Goal: Navigation & Orientation: Find specific page/section

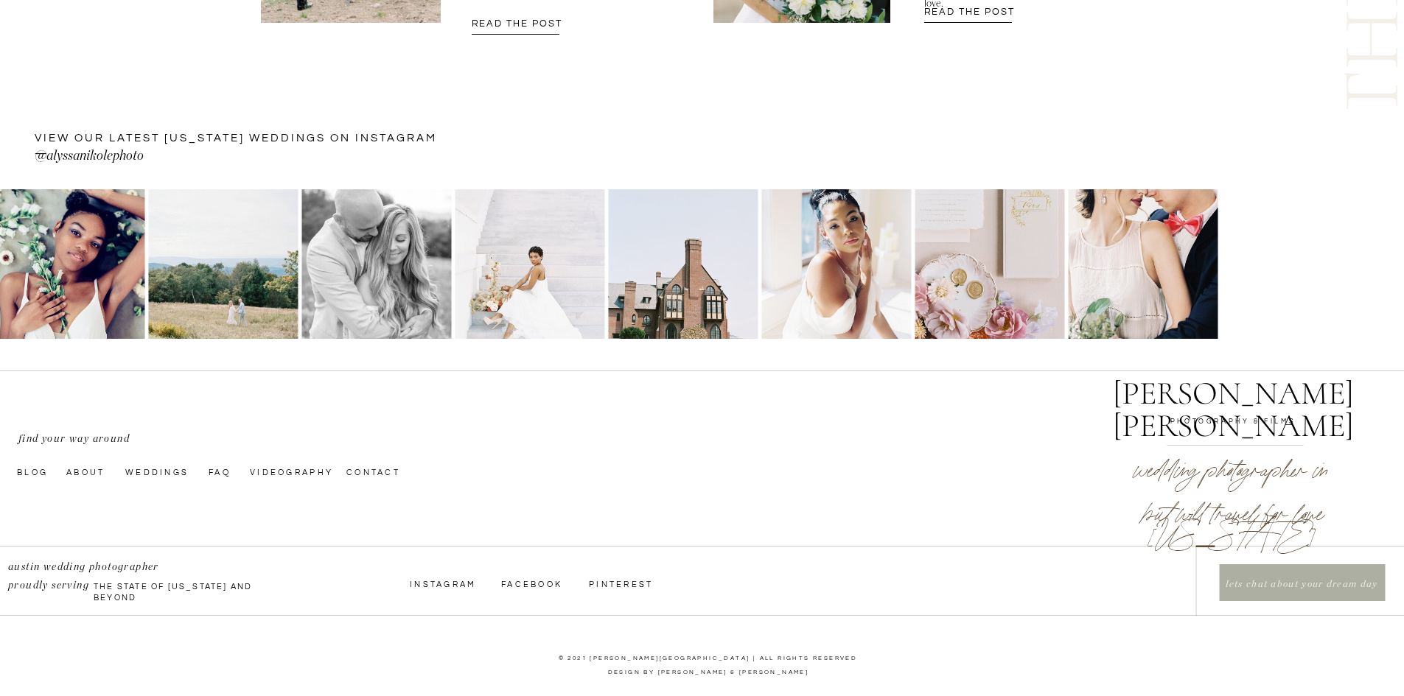
scroll to position [4895, 0]
click at [152, 470] on nav "Weddings" at bounding box center [159, 471] width 69 height 12
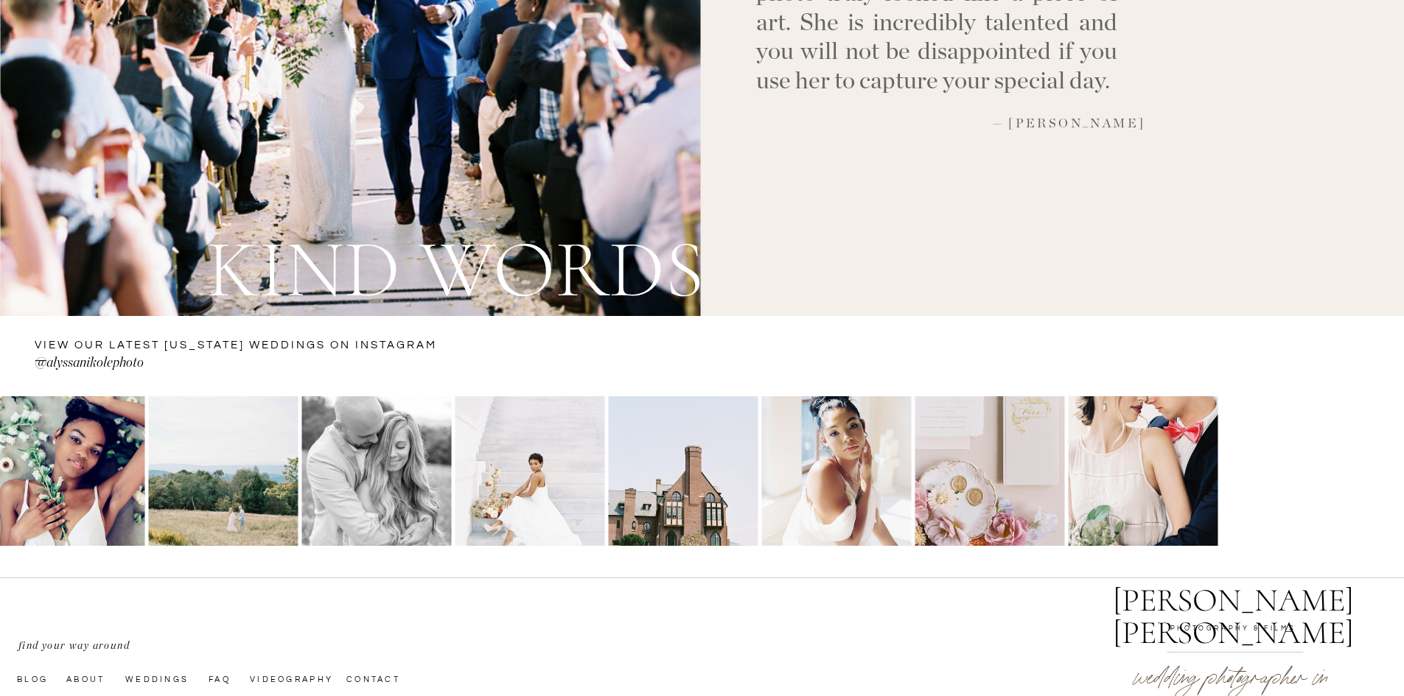
scroll to position [5405, 0]
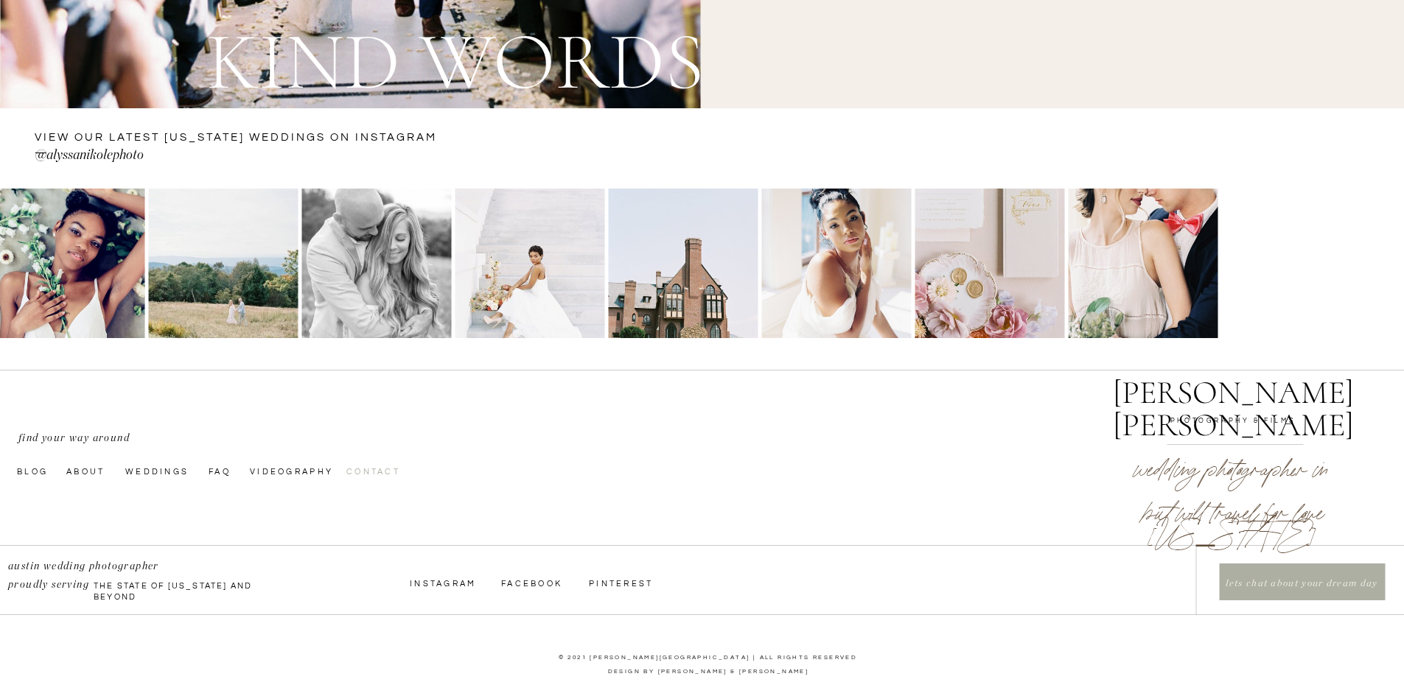
click at [359, 472] on nav "Contact" at bounding box center [383, 471] width 74 height 12
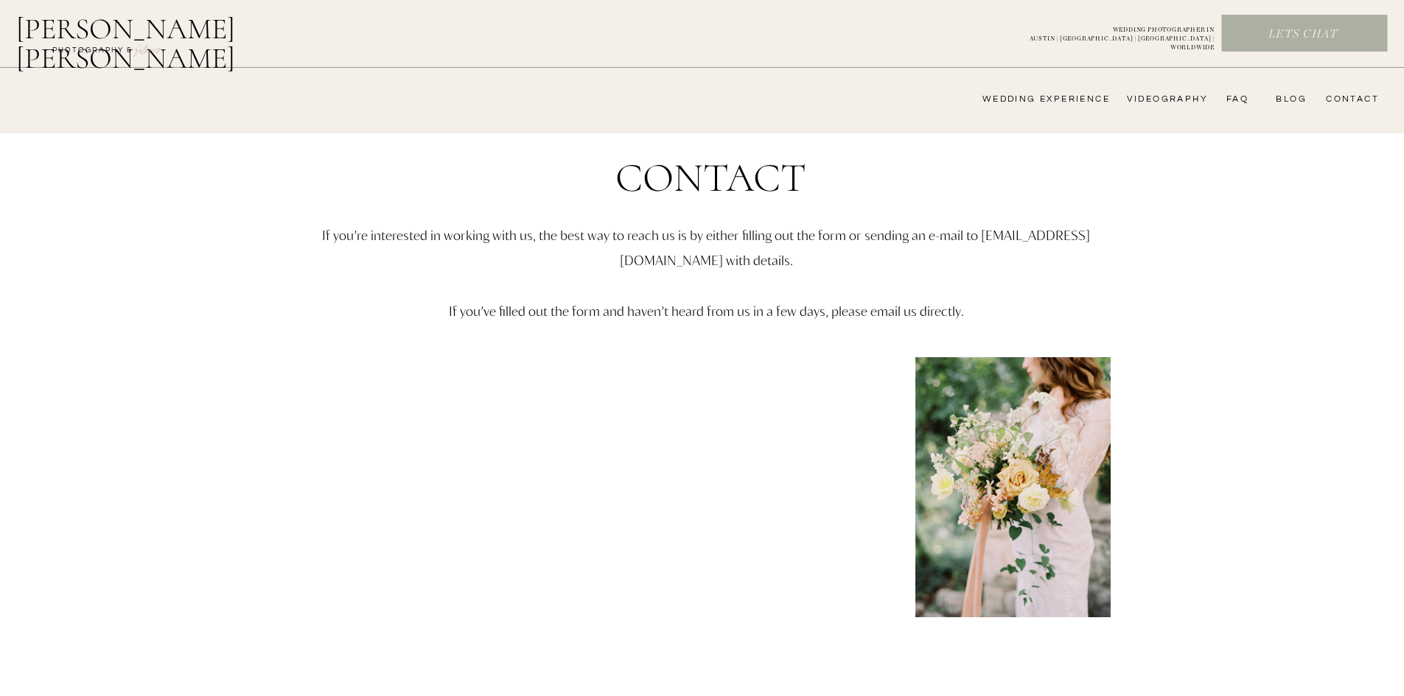
click at [1240, 94] on nav "FAQ" at bounding box center [1233, 100] width 29 height 12
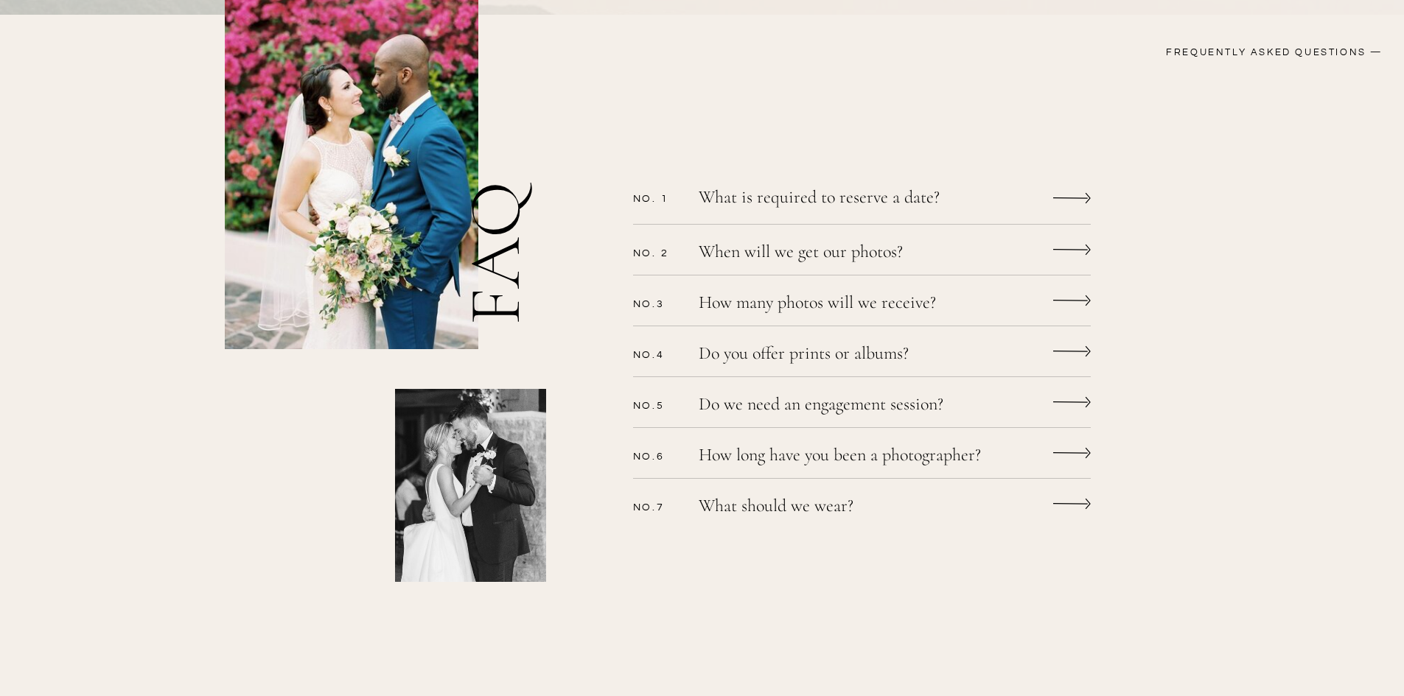
scroll to position [368, 0]
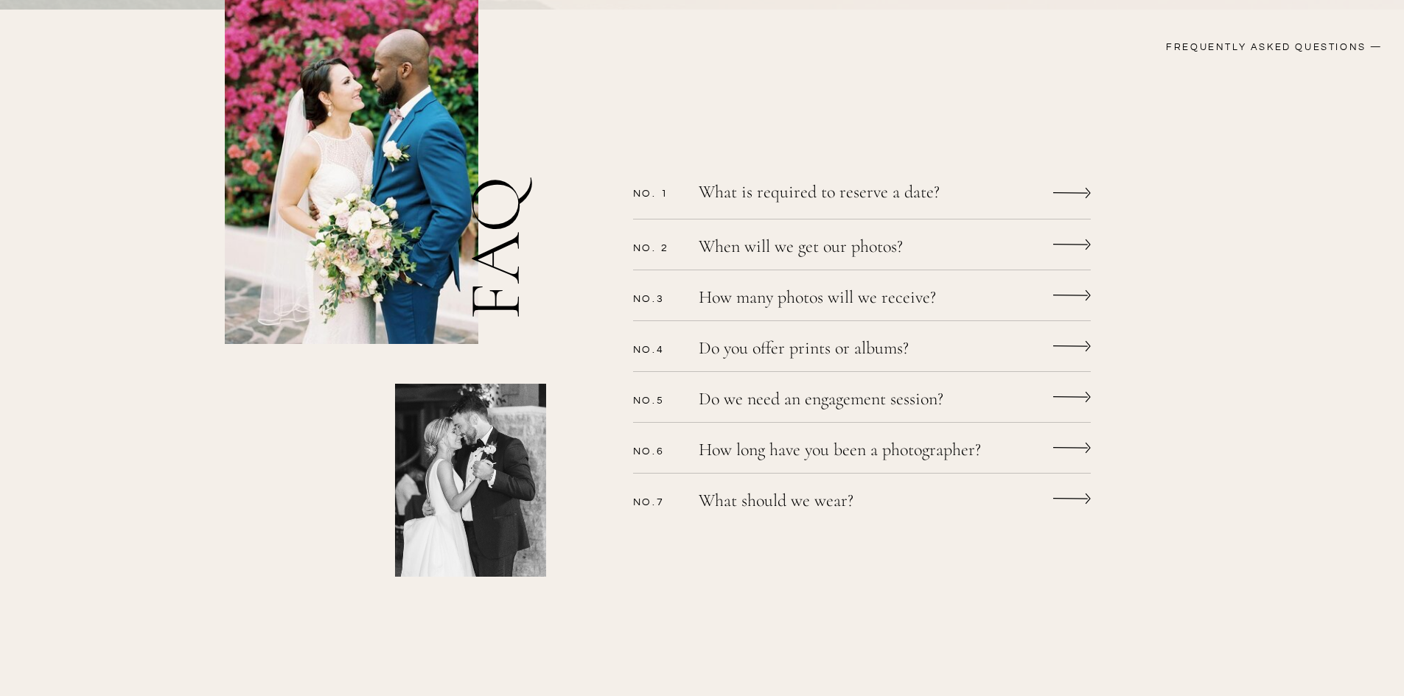
click at [1063, 200] on icon at bounding box center [1072, 193] width 38 height 28
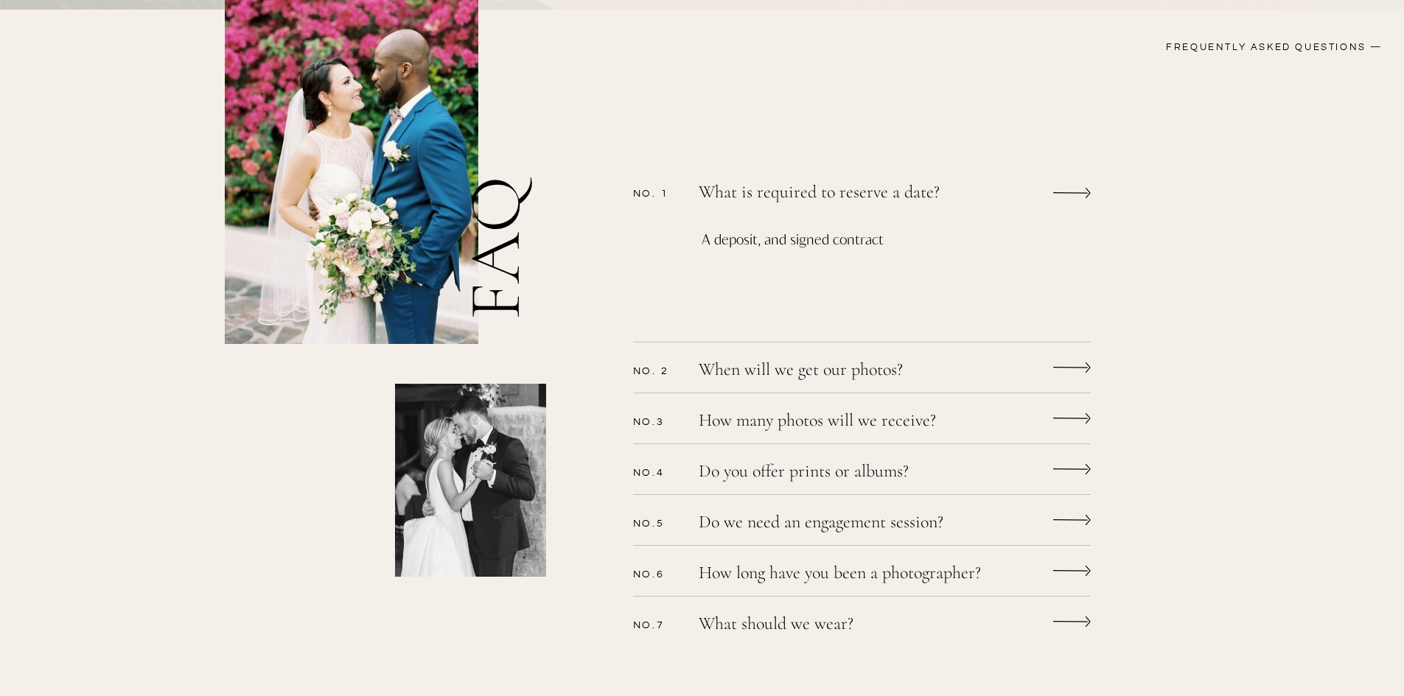
click at [1061, 363] on icon at bounding box center [1072, 368] width 38 height 28
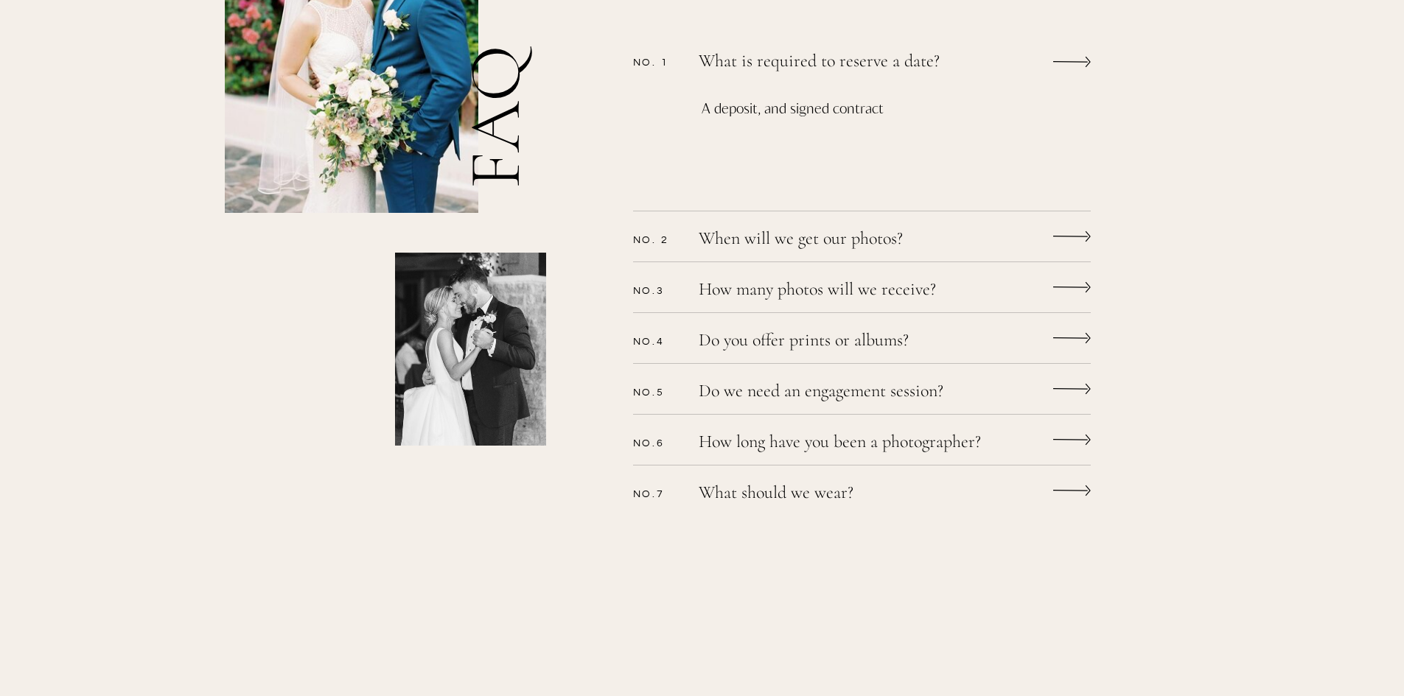
scroll to position [516, 0]
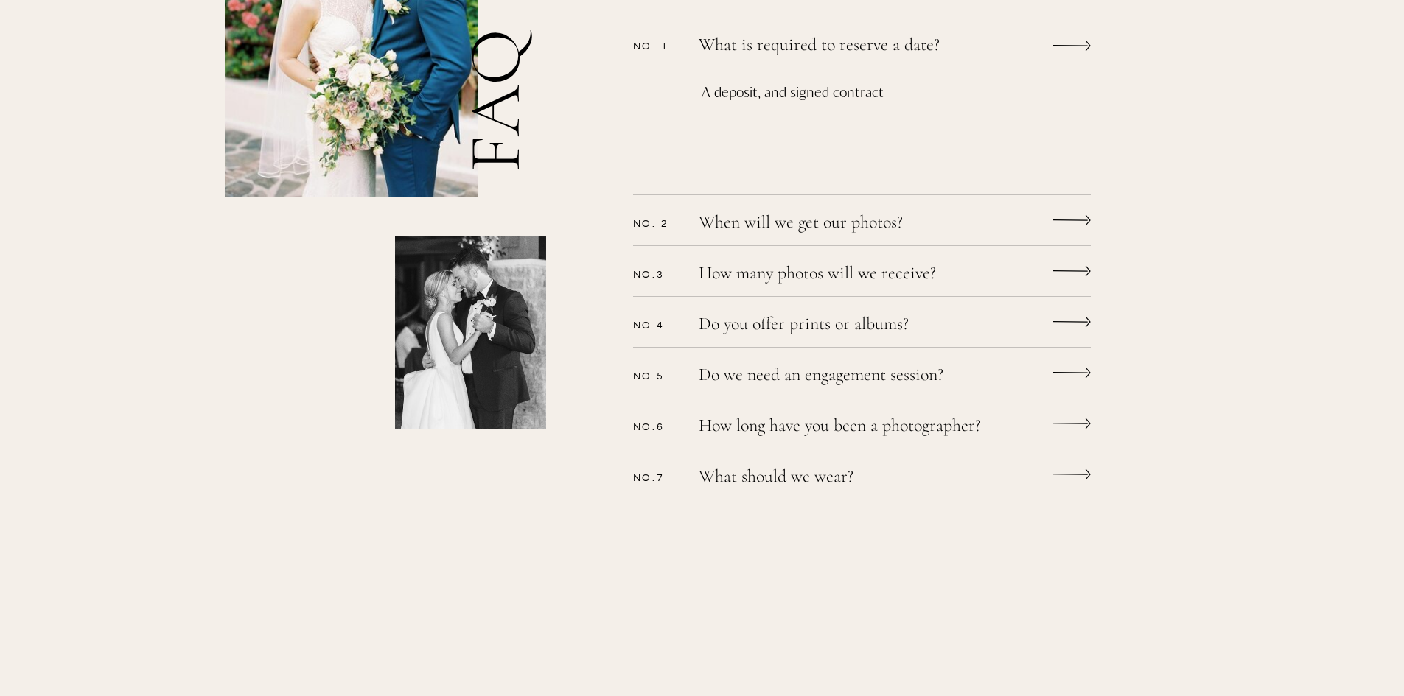
click at [1064, 269] on icon at bounding box center [1072, 271] width 38 height 28
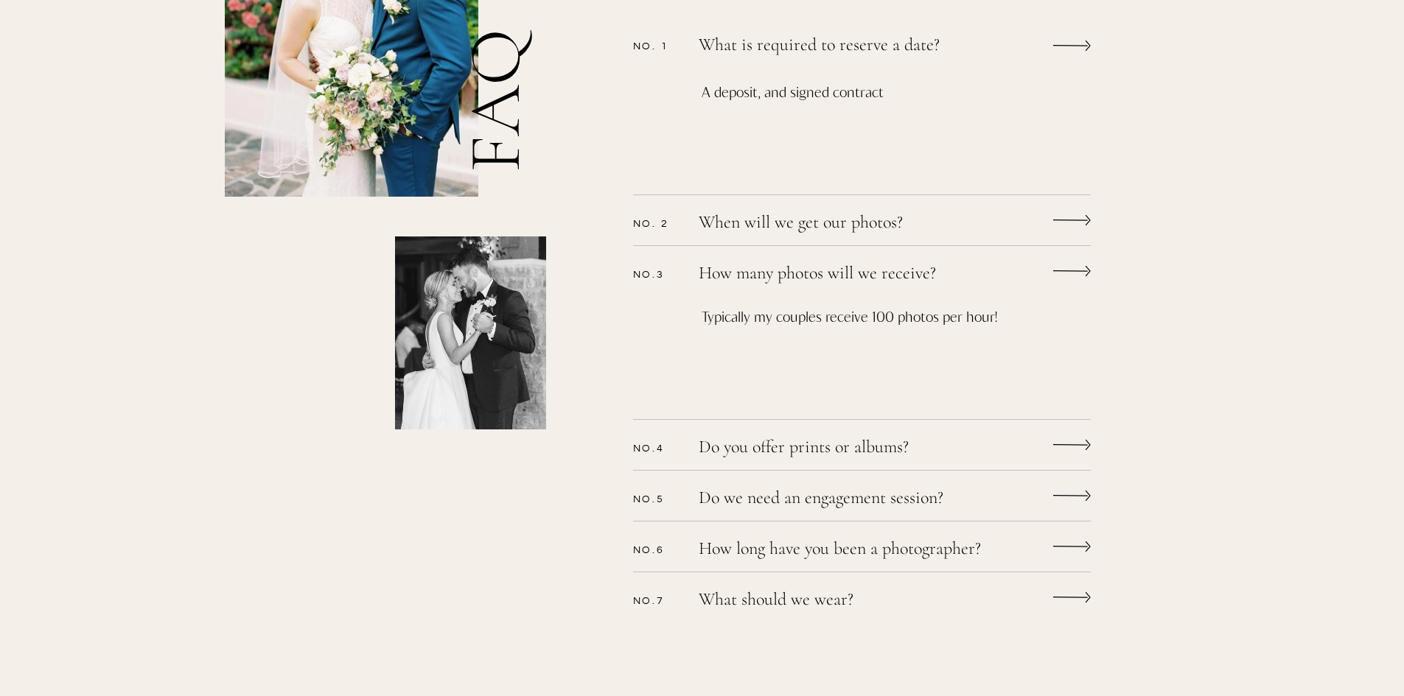
click at [1063, 269] on icon at bounding box center [1072, 271] width 38 height 28
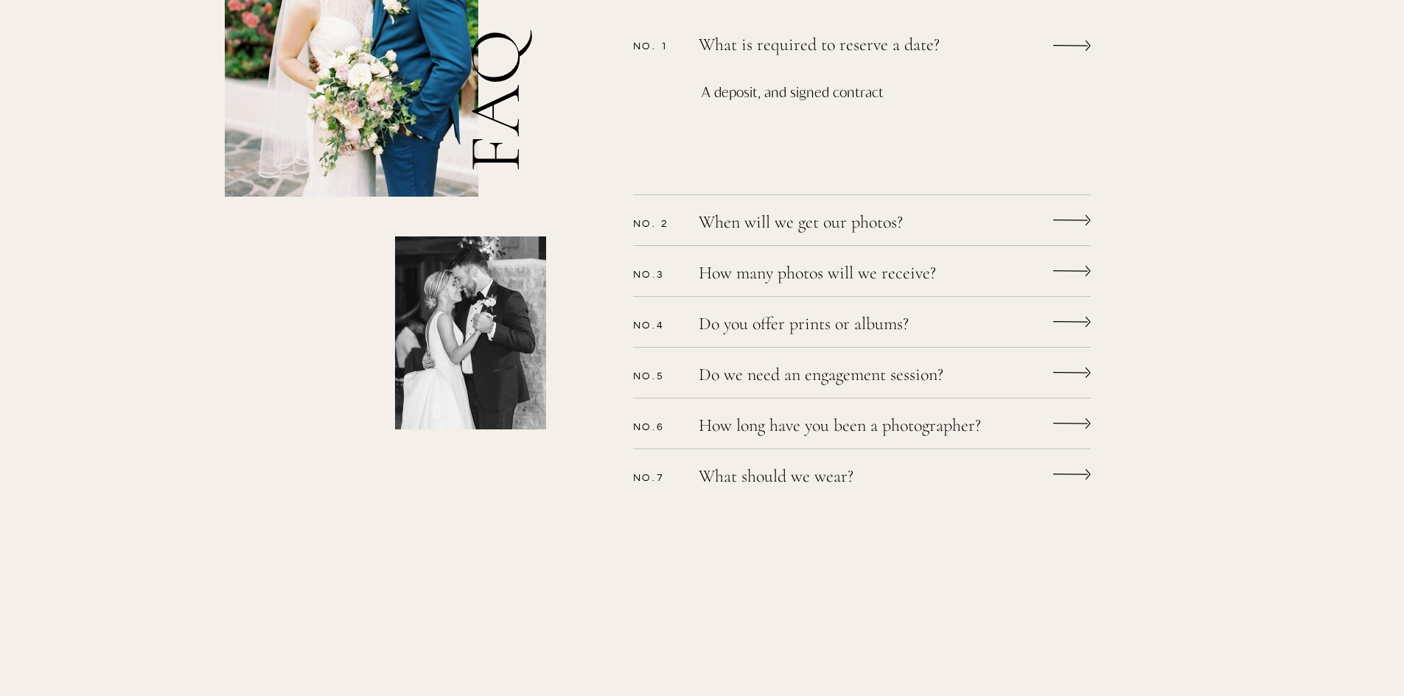
click at [1057, 321] on icon at bounding box center [1072, 322] width 38 height 28
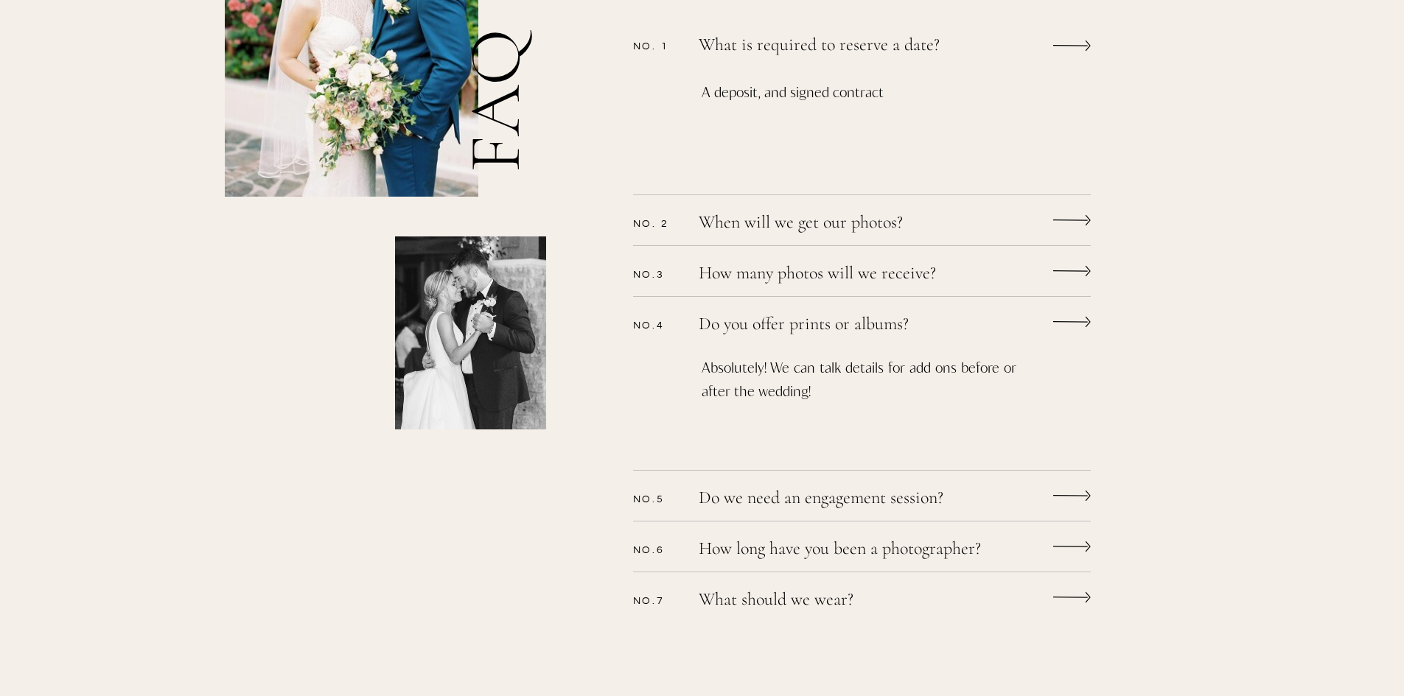
click at [1054, 497] on icon at bounding box center [1072, 496] width 38 height 28
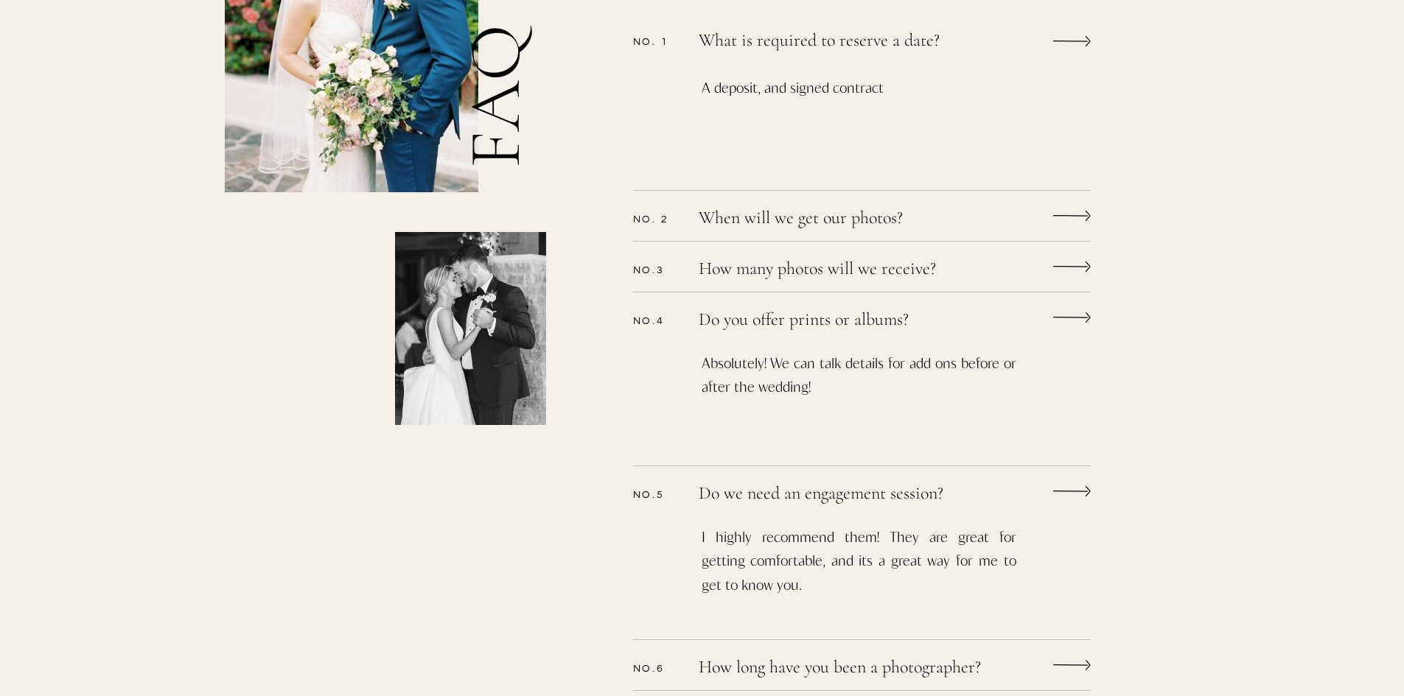
scroll to position [663, 0]
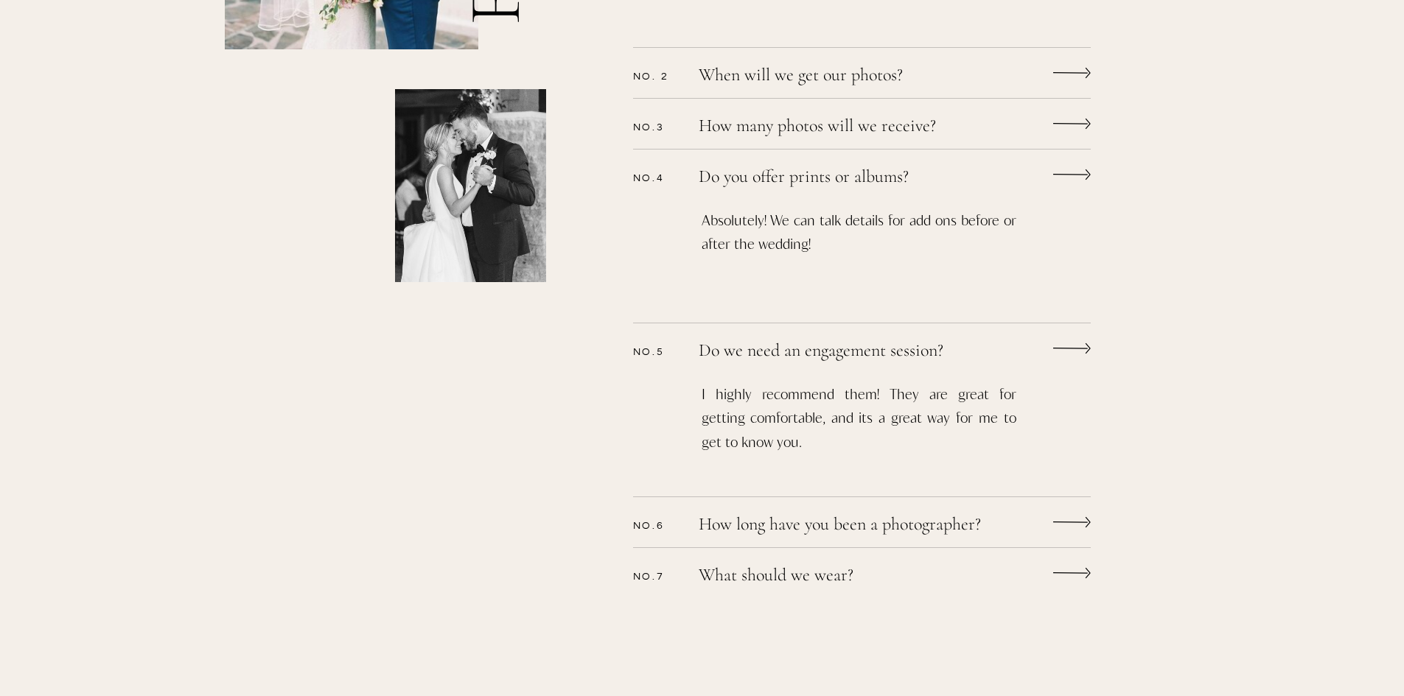
click at [1041, 519] on div "CONTACT bLog FAQ videography wedding experience Alyssa nikole Lets chat WEDDING…" at bounding box center [702, 380] width 1404 height 2086
click at [1087, 526] on icon at bounding box center [1087, 522] width 5 height 10
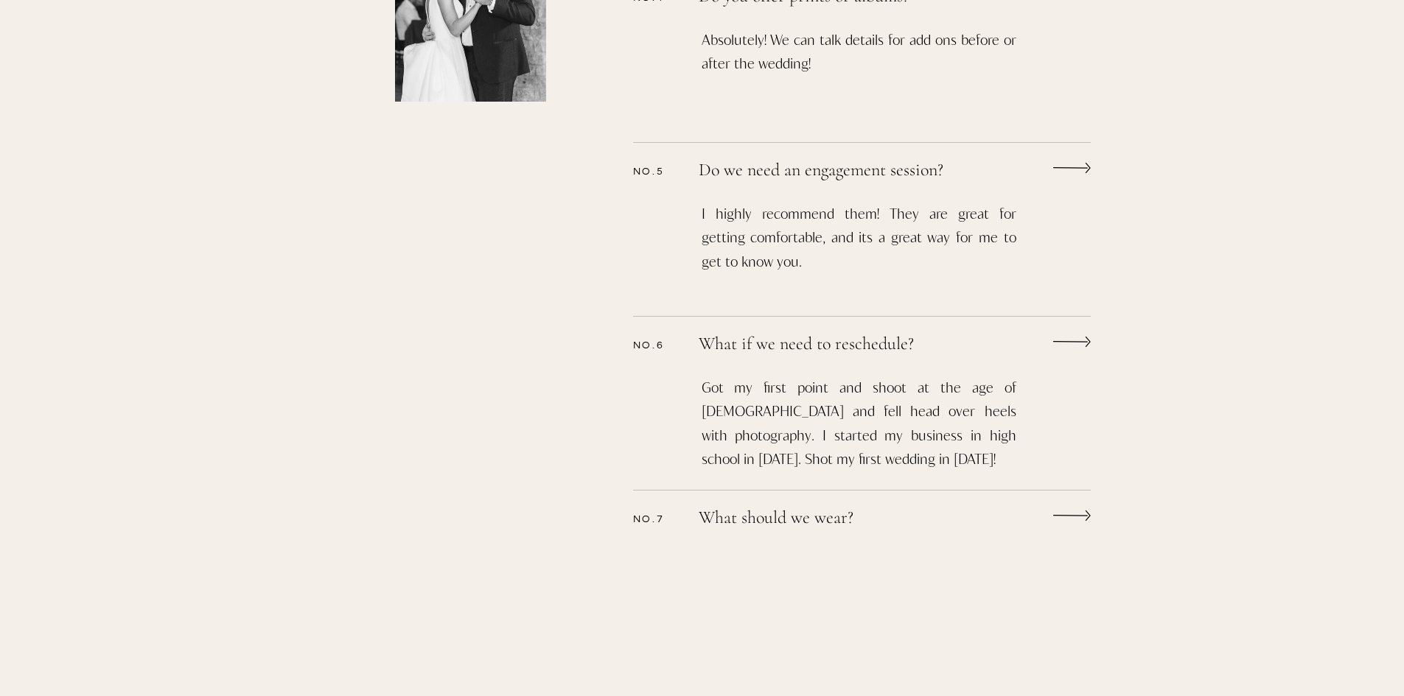
scroll to position [884, 0]
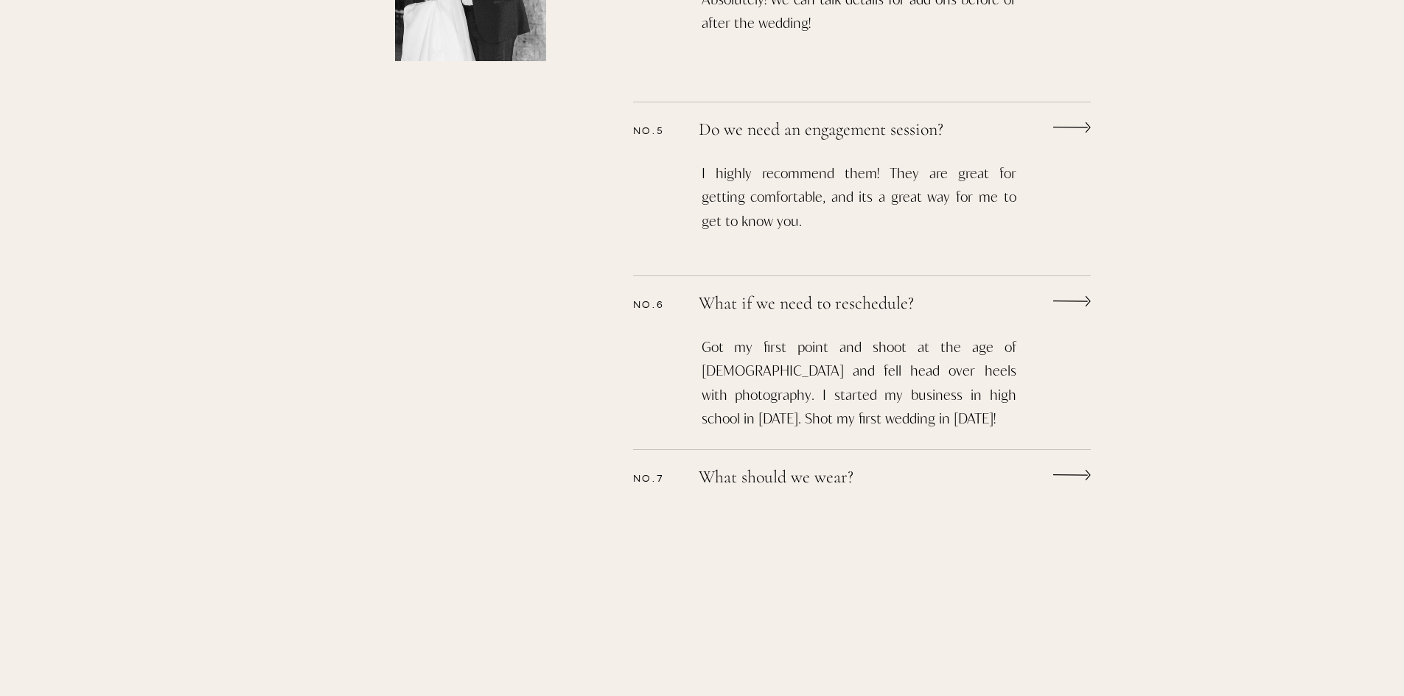
click at [1074, 474] on icon at bounding box center [1072, 475] width 38 height 28
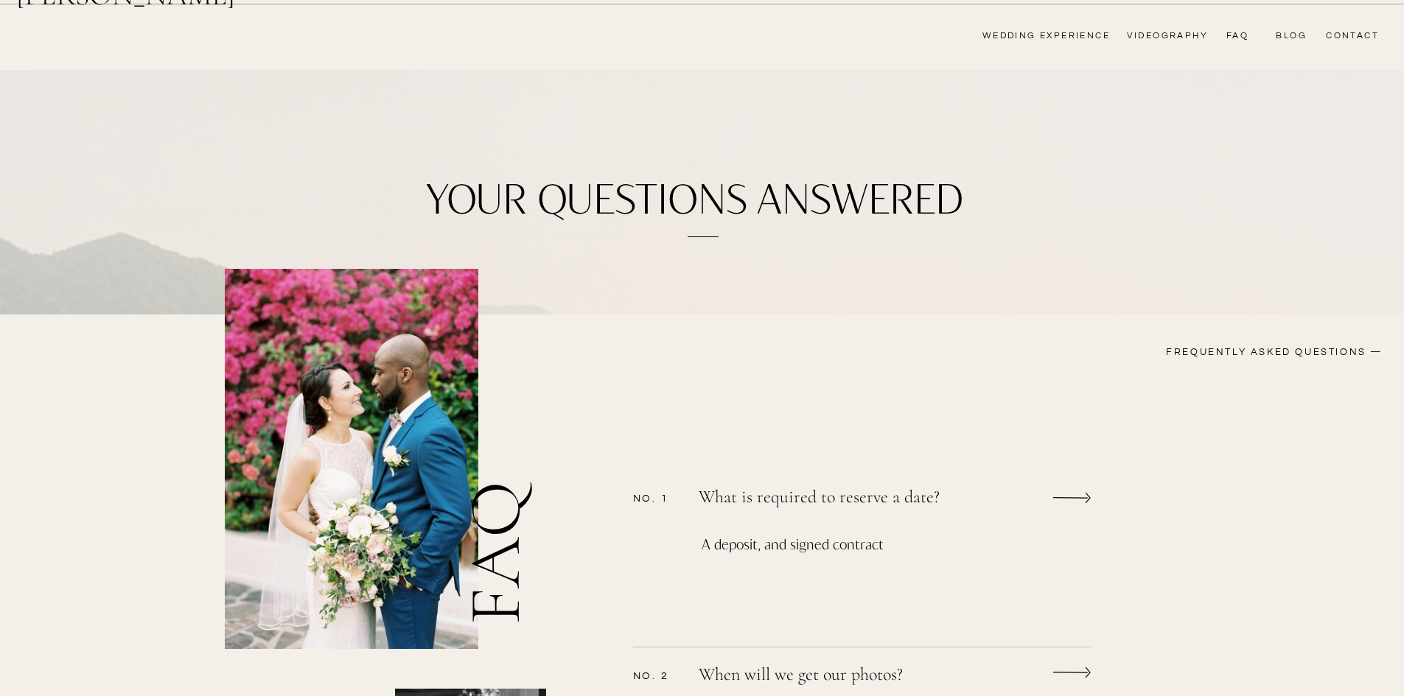
scroll to position [0, 0]
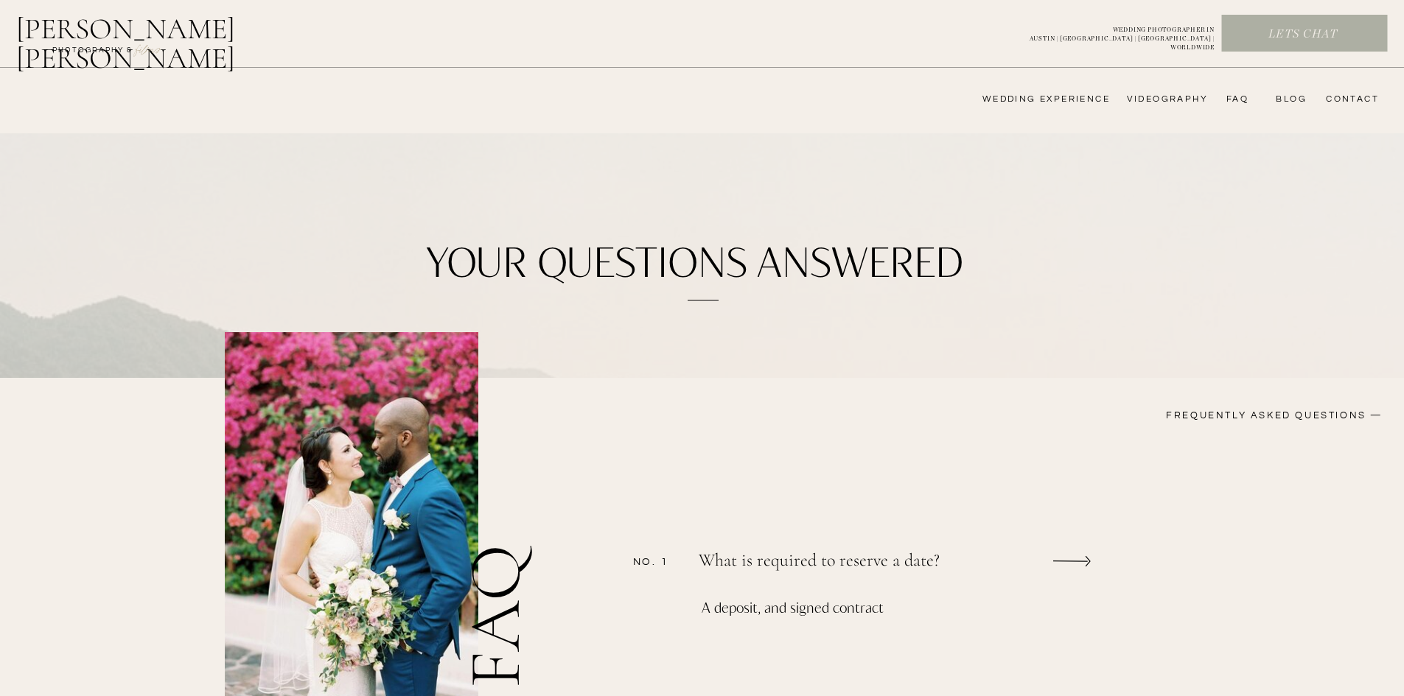
click at [1010, 95] on nav "wedding experience" at bounding box center [1036, 100] width 148 height 12
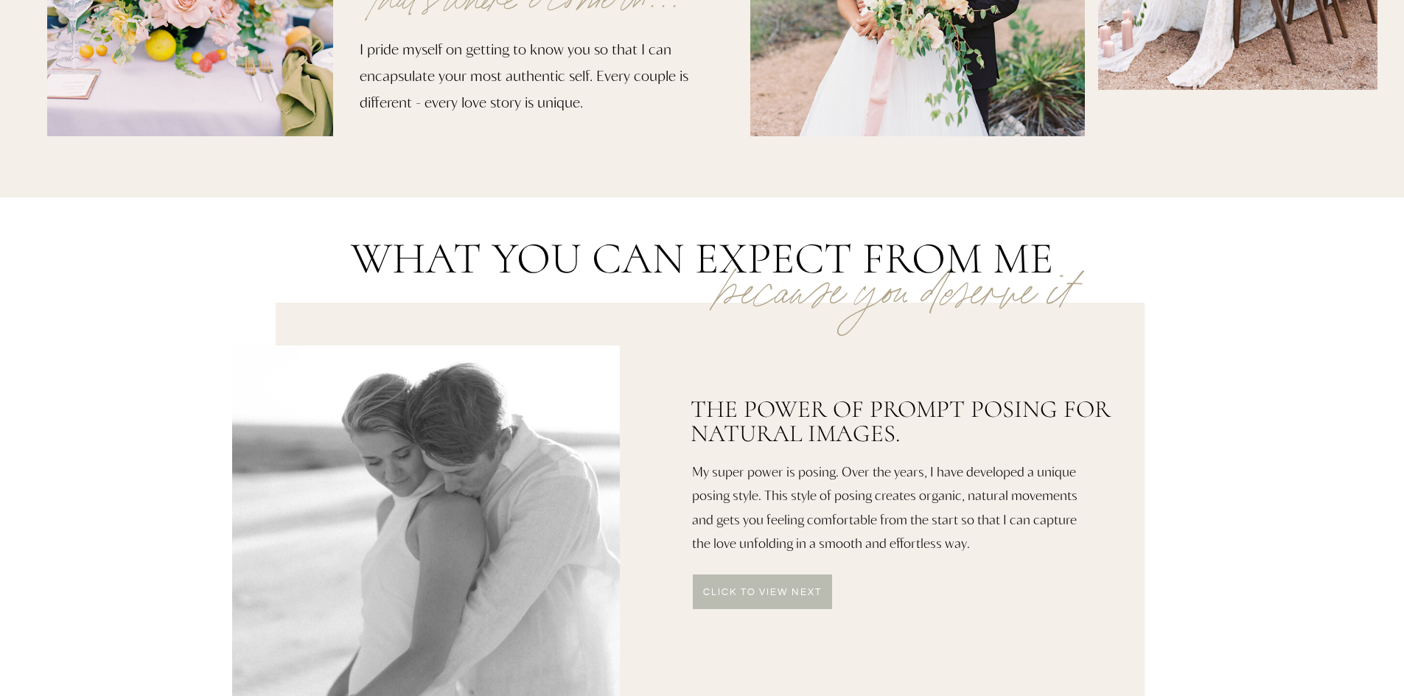
scroll to position [663, 0]
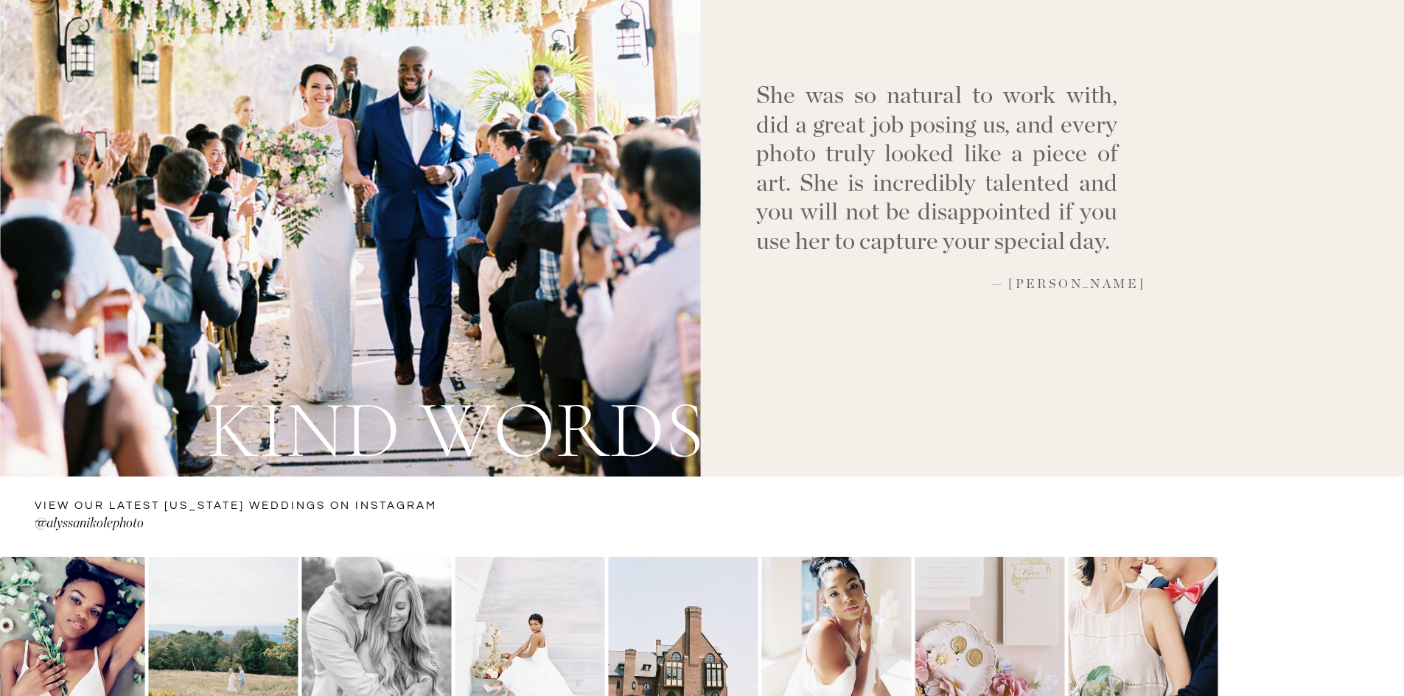
scroll to position [5258, 0]
